Goal: Information Seeking & Learning: Learn about a topic

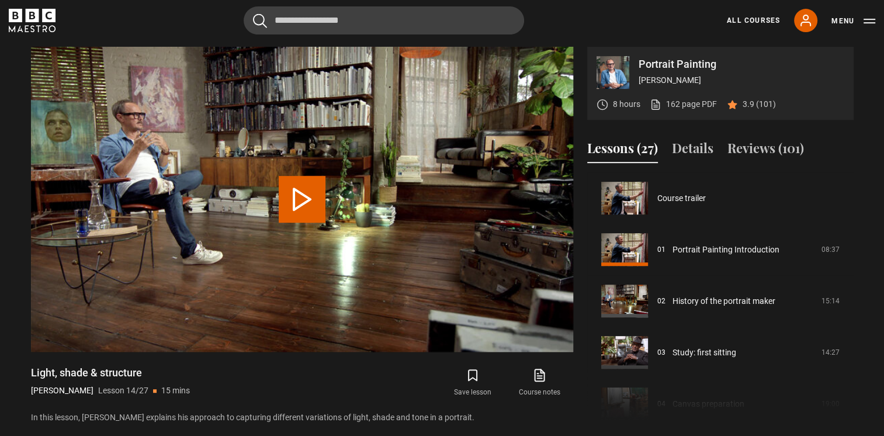
scroll to position [668, 0]
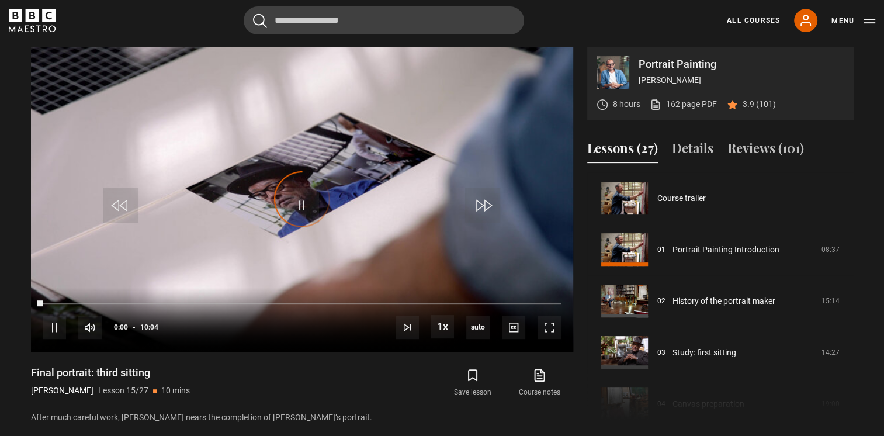
scroll to position [720, 0]
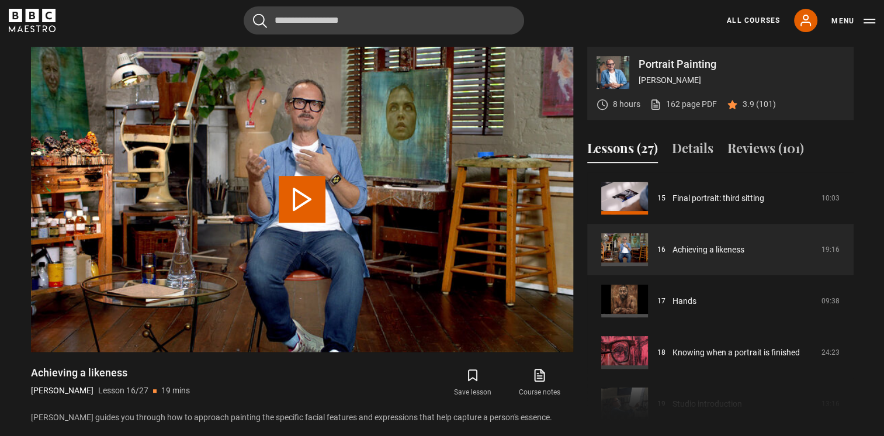
scroll to position [771, 0]
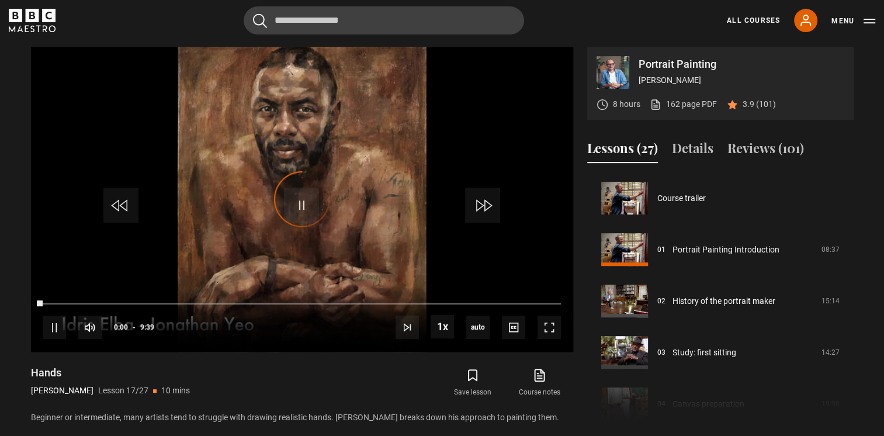
scroll to position [822, 0]
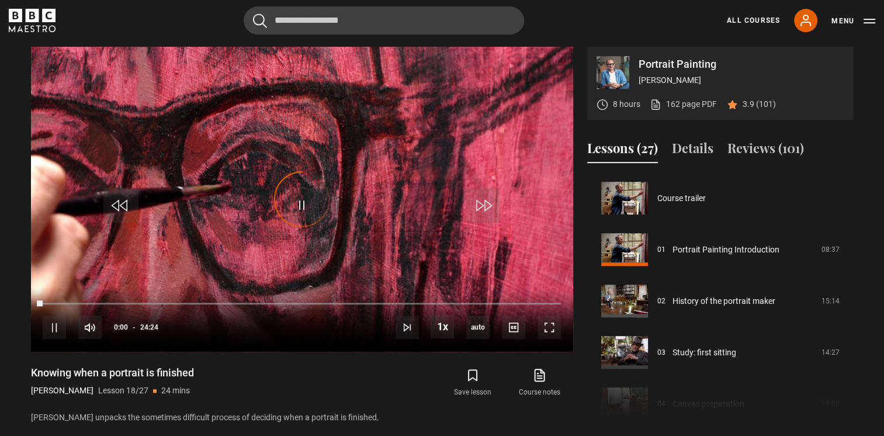
scroll to position [874, 0]
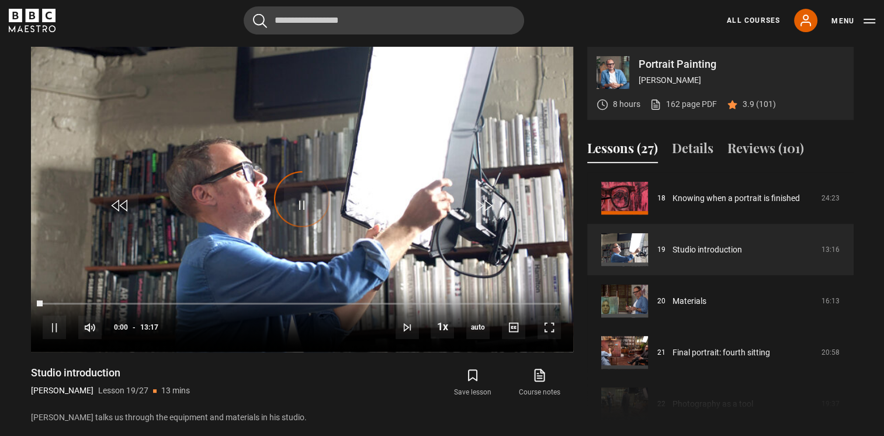
scroll to position [925, 0]
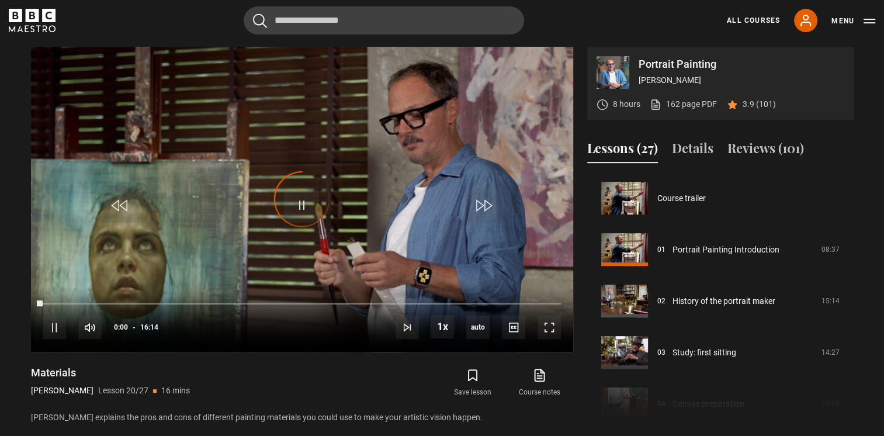
scroll to position [977, 0]
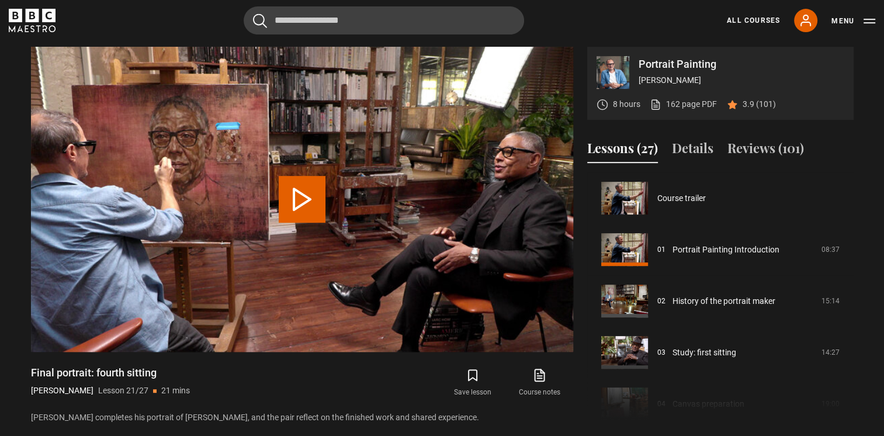
scroll to position [1028, 0]
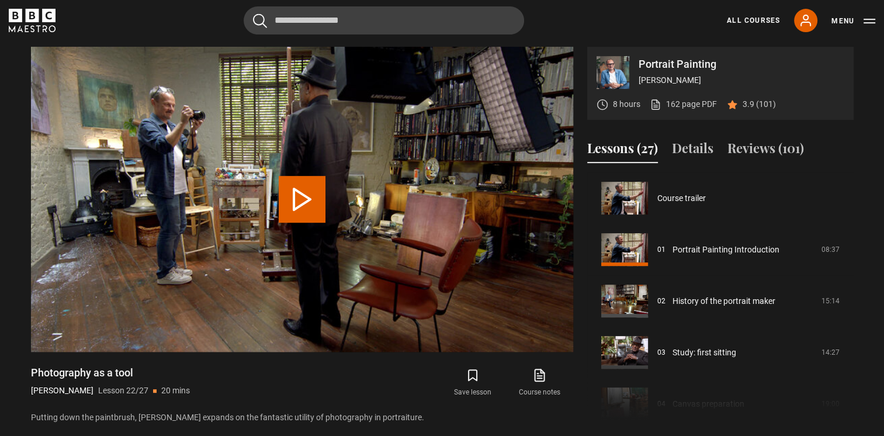
scroll to position [1079, 0]
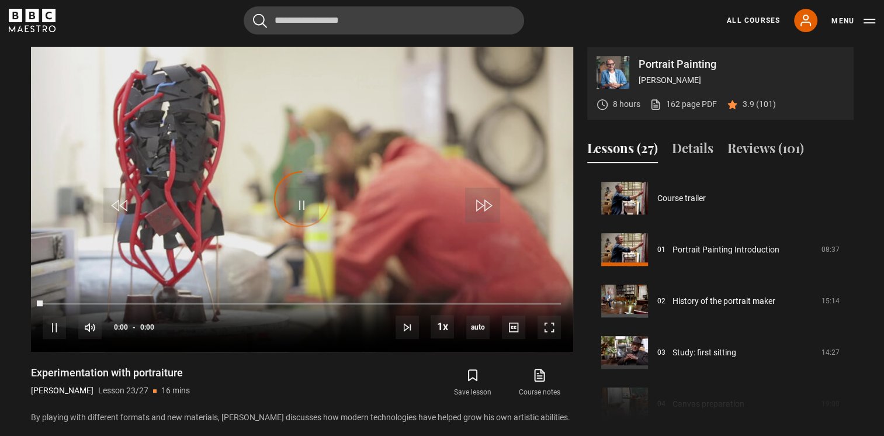
scroll to position [1131, 0]
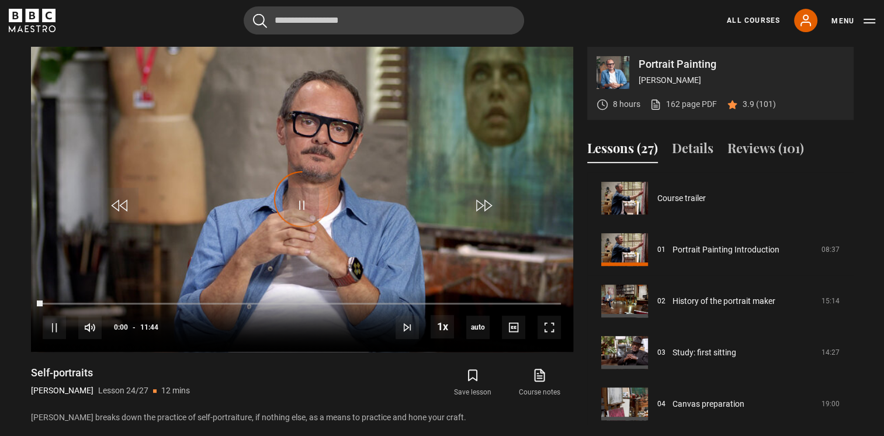
scroll to position [1182, 0]
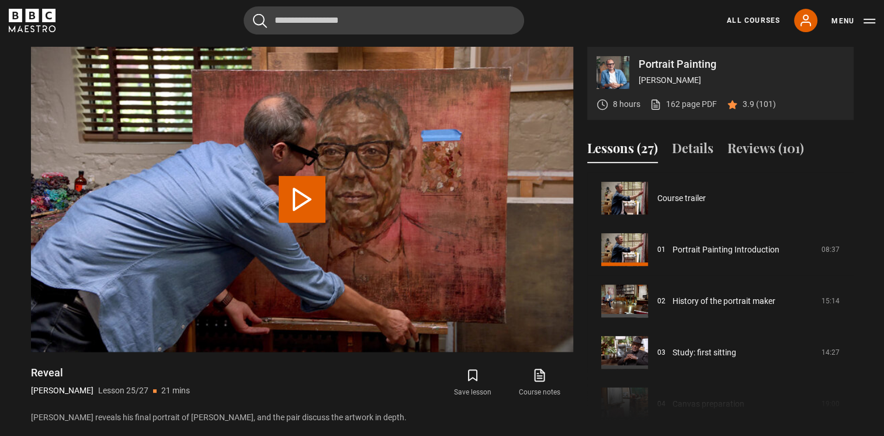
scroll to position [1187, 0]
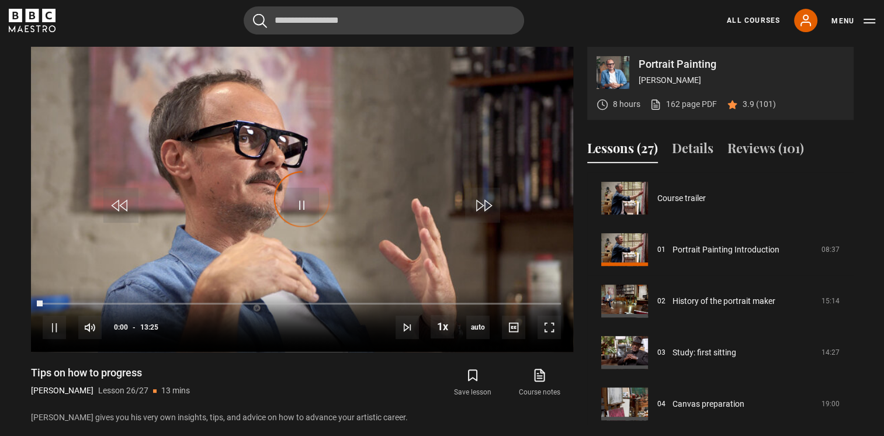
scroll to position [1187, 0]
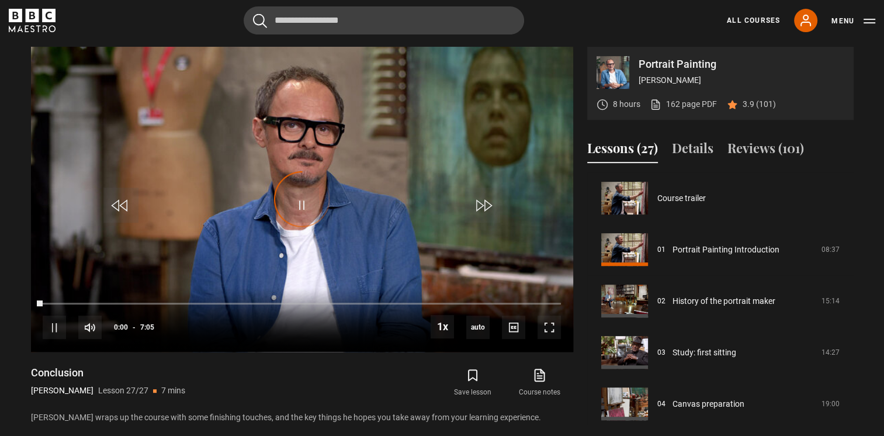
scroll to position [1187, 0]
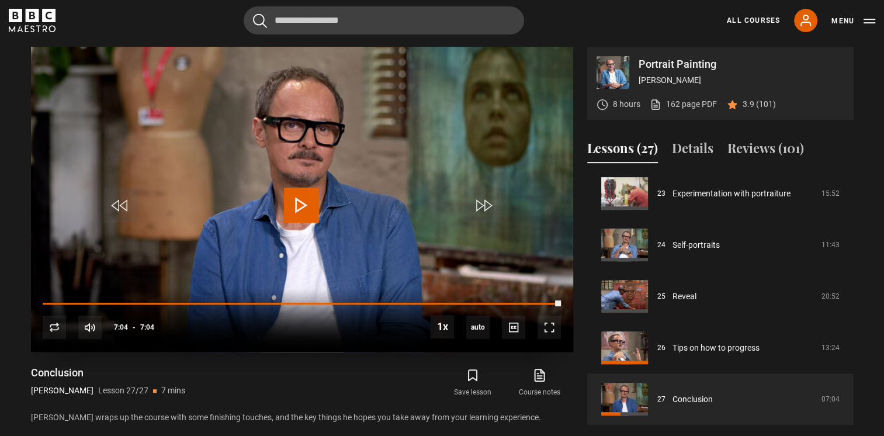
click at [300, 202] on span "Video Player" at bounding box center [301, 204] width 35 height 35
